Goal: Task Accomplishment & Management: Use online tool/utility

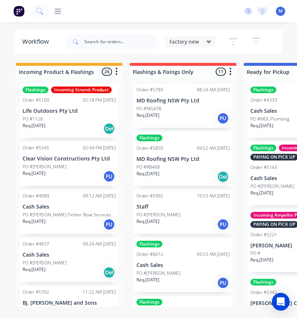
click at [64, 9] on div "productivity Workflow Planner Delivery Scheduling Timesheets" at bounding box center [143, 10] width 189 height 7
click at [54, 11] on div at bounding box center [55, 11] width 12 height 7
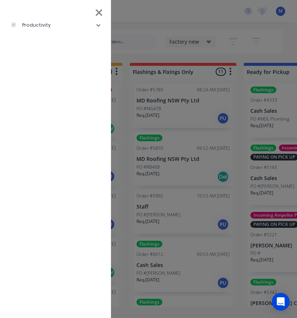
click at [104, 26] on li "productivity" at bounding box center [55, 25] width 99 height 18
click at [71, 80] on div "Delivery Scheduling" at bounding box center [45, 80] width 58 height 7
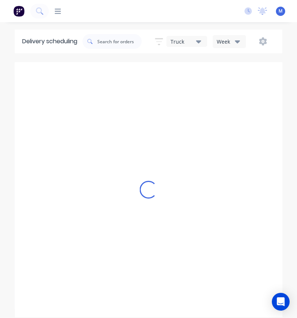
type input "[DATE] - [DATE]"
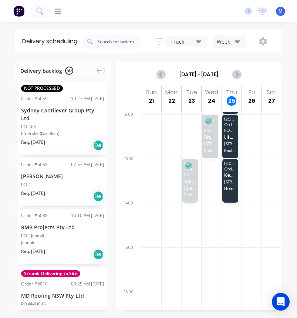
scroll to position [222, 0]
click at [238, 185] on div "13:00 - 14:00 Order # 5956 Keyto Carpentry and Constructions [STREET_ADDRESS][P…" at bounding box center [230, 181] width 17 height 44
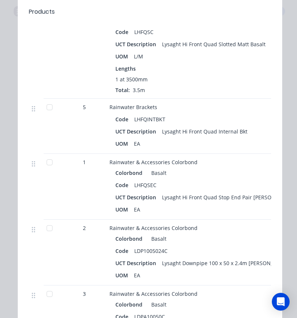
scroll to position [747, 0]
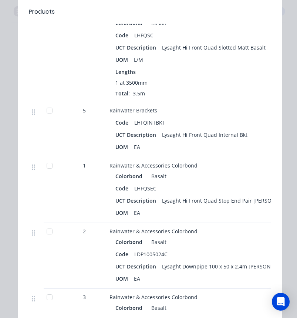
click at [52, 172] on div at bounding box center [49, 165] width 15 height 15
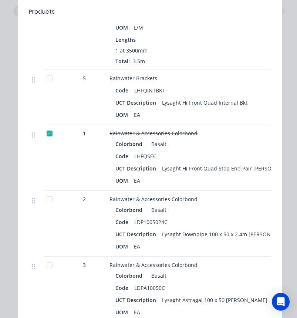
scroll to position [782, 0]
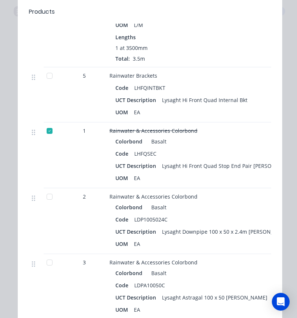
click at [50, 199] on div at bounding box center [49, 196] width 15 height 15
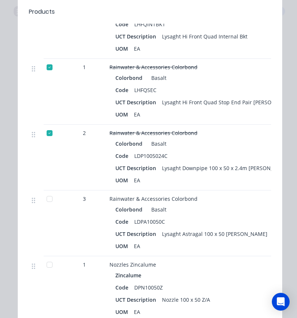
scroll to position [860, 0]
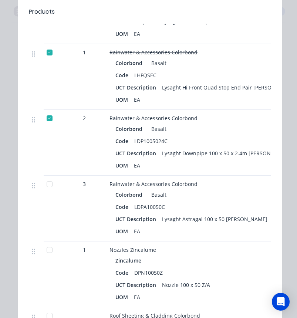
click at [56, 180] on div at bounding box center [49, 183] width 15 height 15
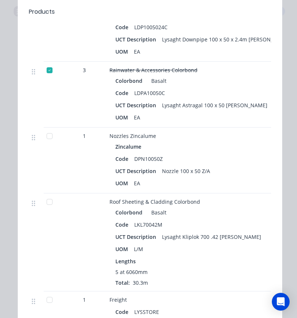
scroll to position [977, 0]
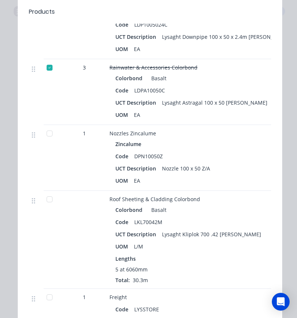
click at [47, 140] on div at bounding box center [49, 133] width 15 height 15
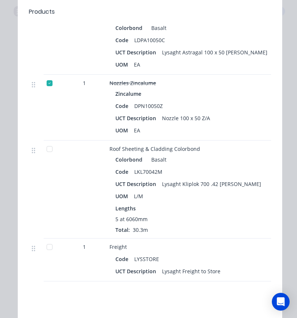
scroll to position [1030, 0]
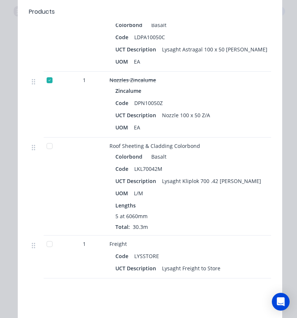
click at [49, 148] on div at bounding box center [49, 145] width 15 height 15
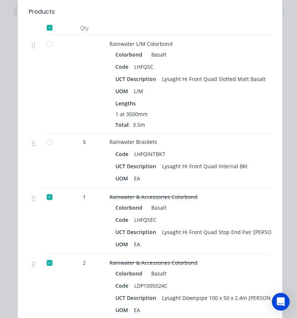
scroll to position [715, 0]
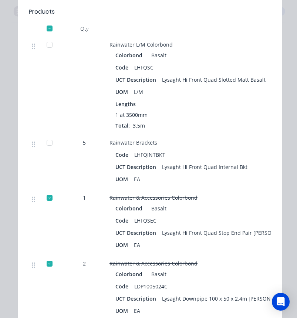
click at [48, 143] on div at bounding box center [49, 142] width 15 height 15
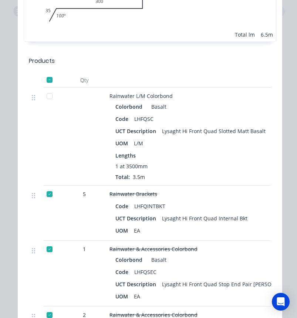
scroll to position [663, 0]
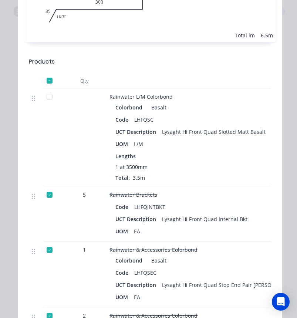
click at [56, 96] on div at bounding box center [49, 96] width 15 height 15
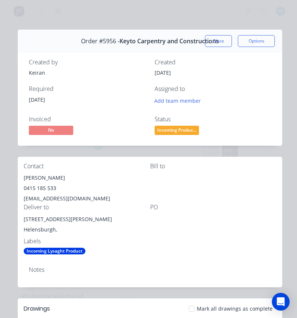
scroll to position [0, 0]
click at [219, 40] on button "Close" at bounding box center [218, 41] width 27 height 12
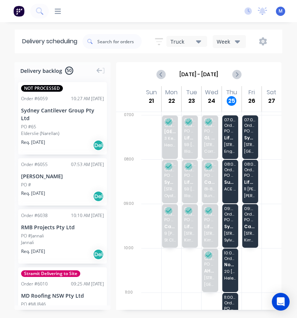
click at [233, 133] on div "07:00 - 08:00 Order # 5951 PO # #1186 Life Outdoors Pty Ltd [STREET_ADDRESS]" at bounding box center [230, 137] width 16 height 44
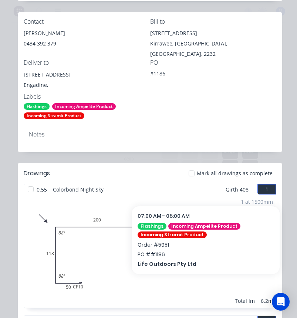
scroll to position [145, 0]
